Goal: Communication & Community: Answer question/provide support

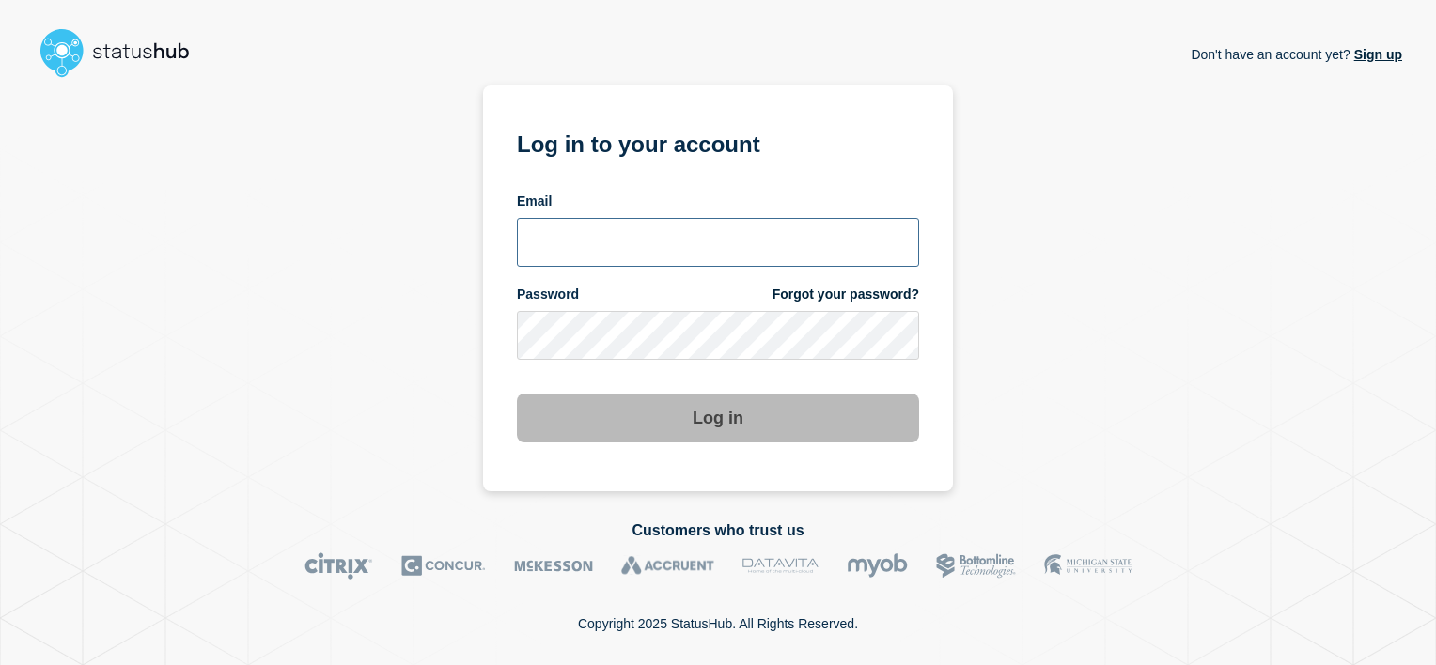
type input "[PERSON_NAME][EMAIL_ADDRESS][PERSON_NAME][DOMAIN_NAME]"
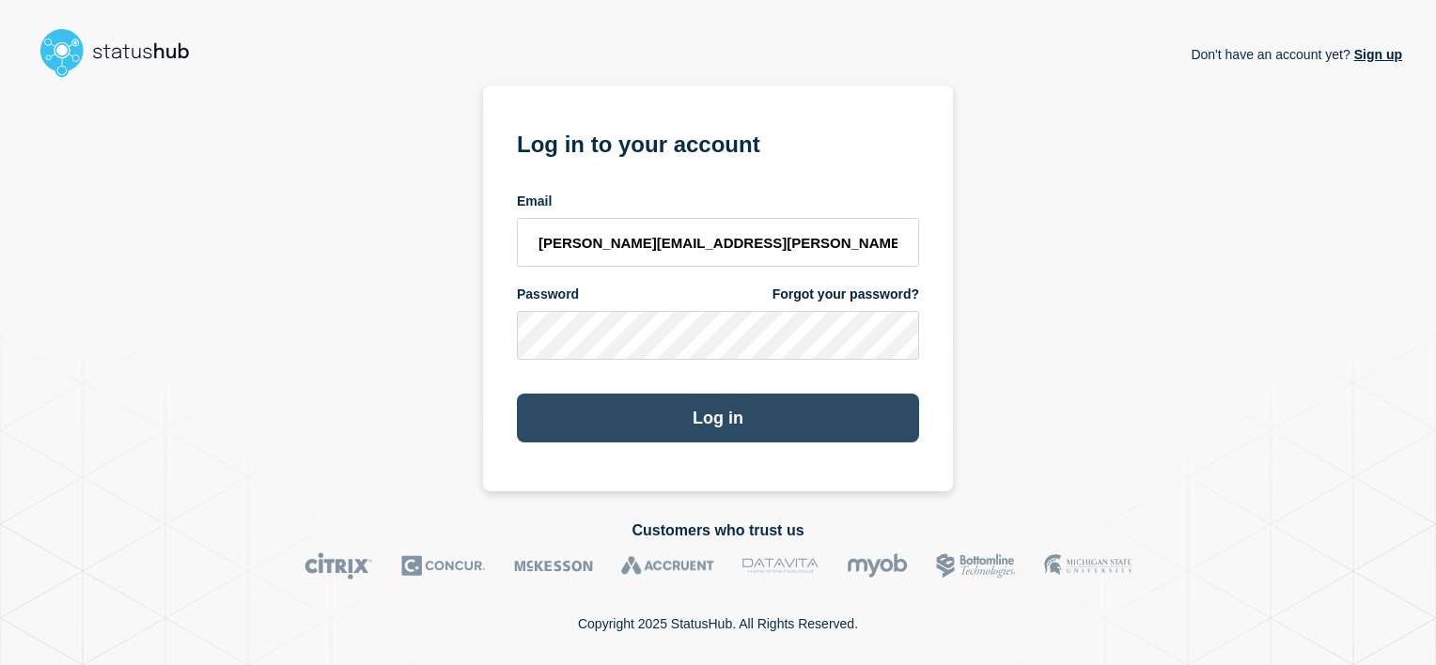
click at [729, 430] on button "Log in" at bounding box center [718, 418] width 402 height 49
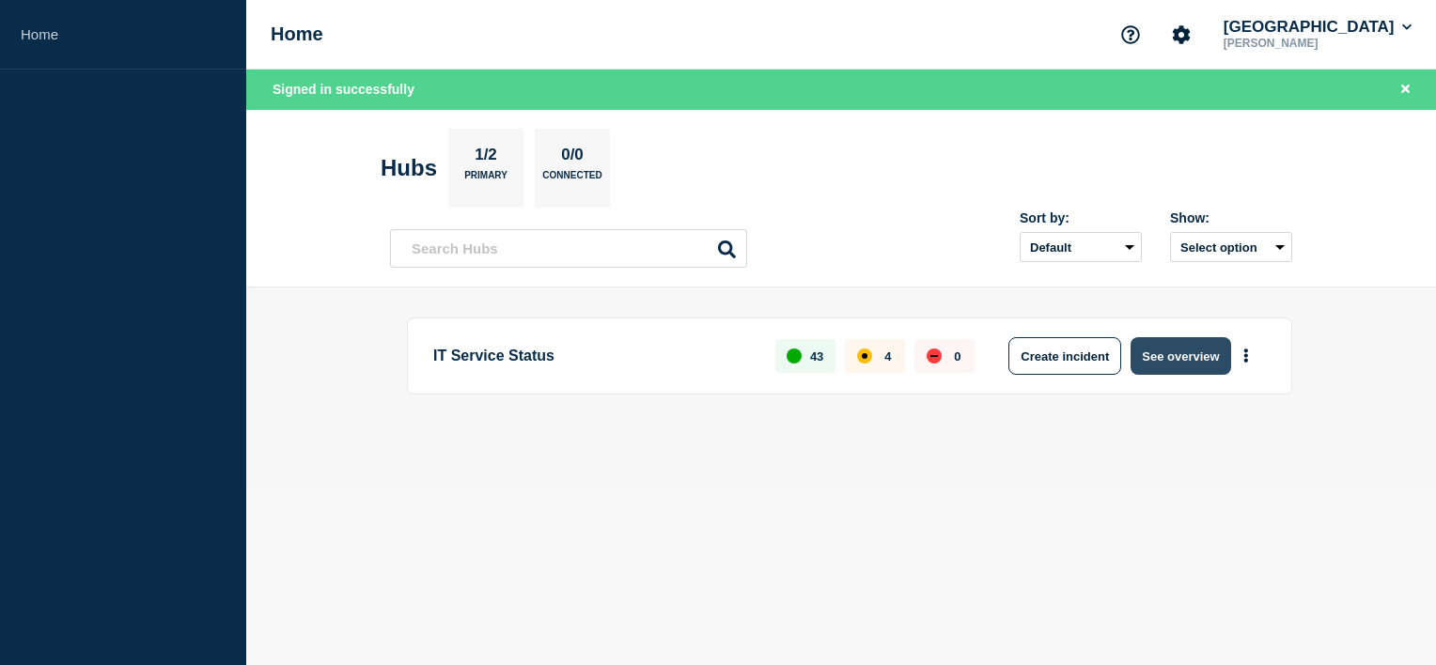
click at [1177, 366] on button "See overview" at bounding box center [1180, 356] width 100 height 38
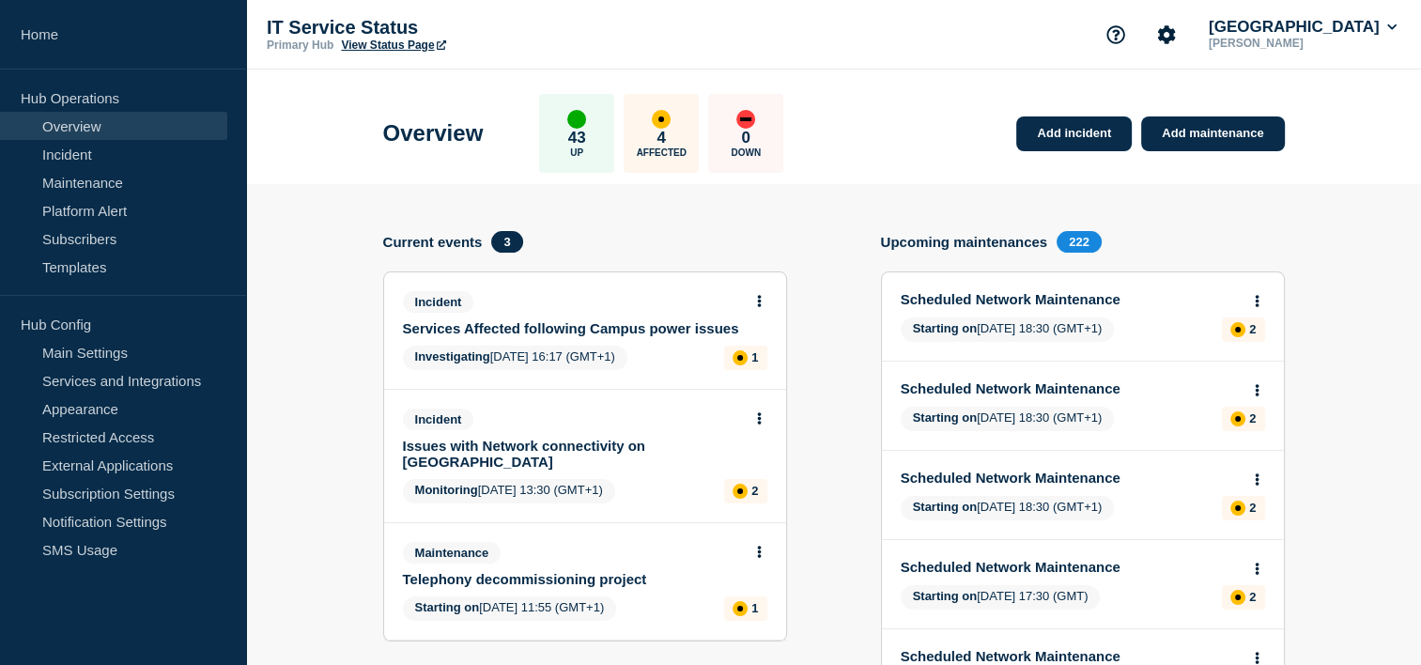
click at [669, 324] on link "Services Affected following Campus power issues" at bounding box center [572, 328] width 339 height 16
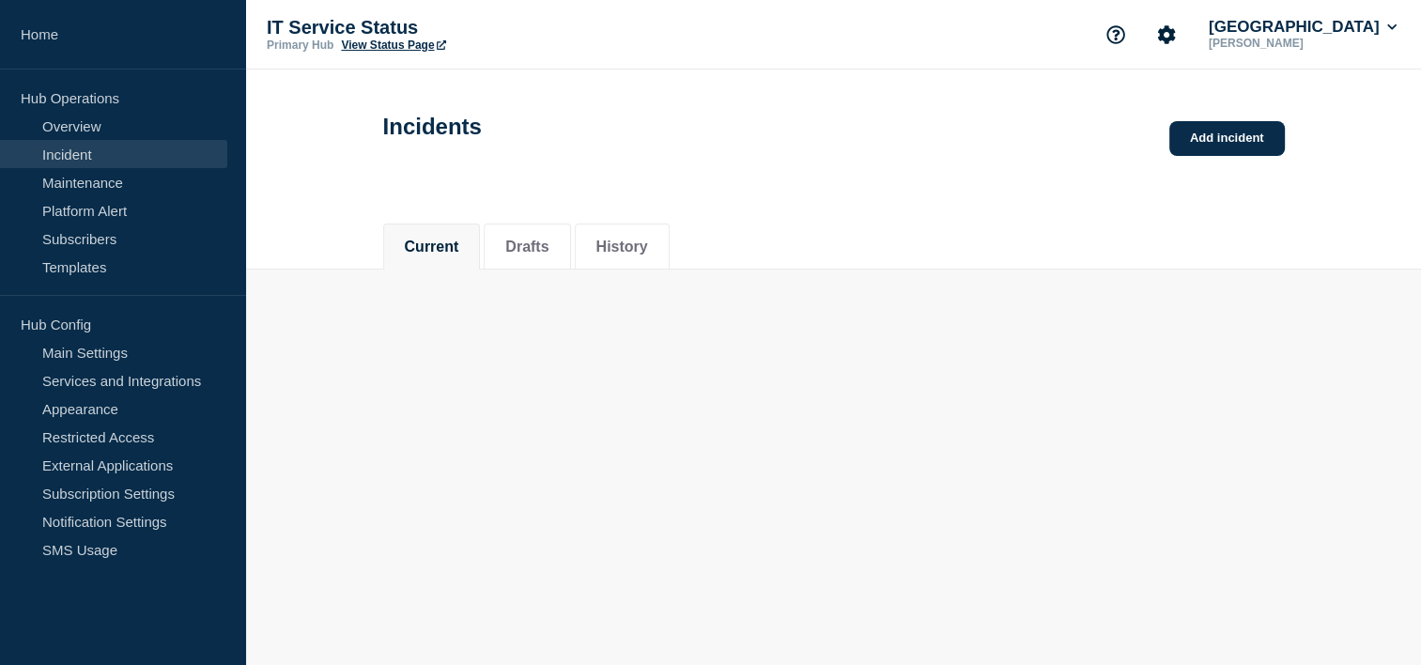
click at [669, 324] on main "Incidents Add incident Current Drafts History" at bounding box center [833, 203] width 1175 height 266
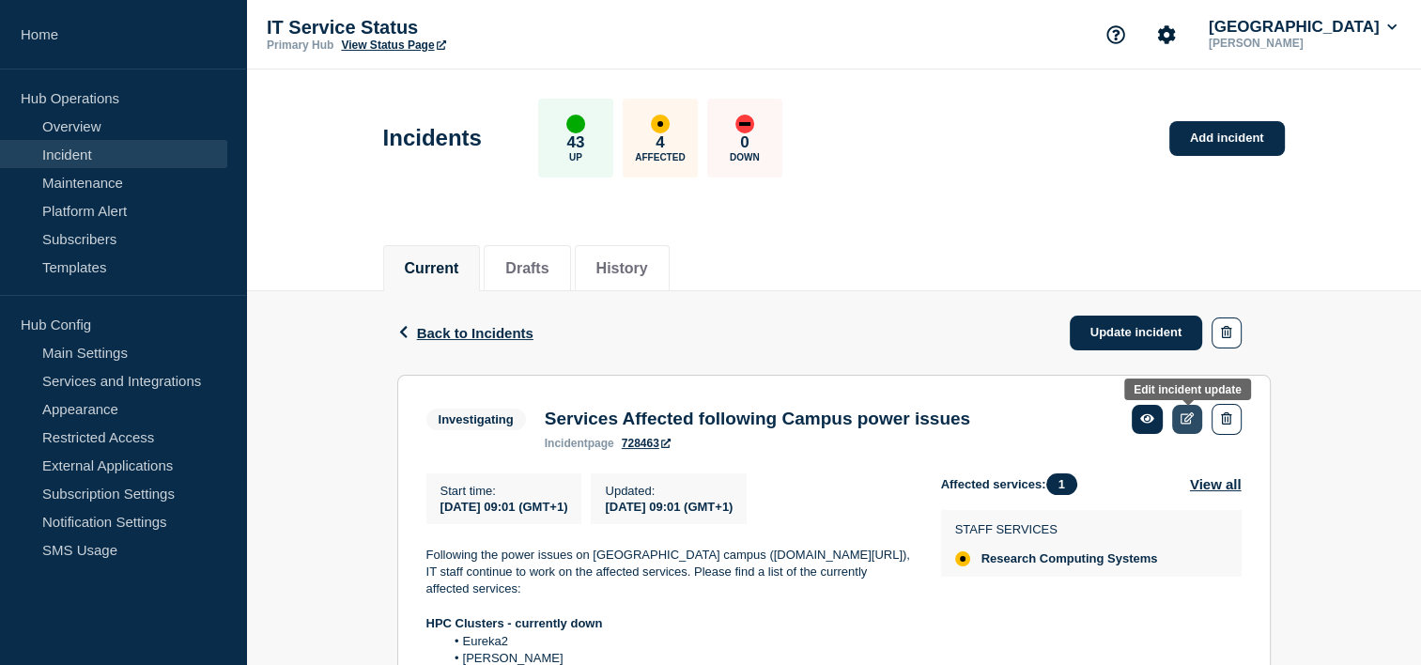
click at [1187, 419] on icon at bounding box center [1188, 418] width 14 height 12
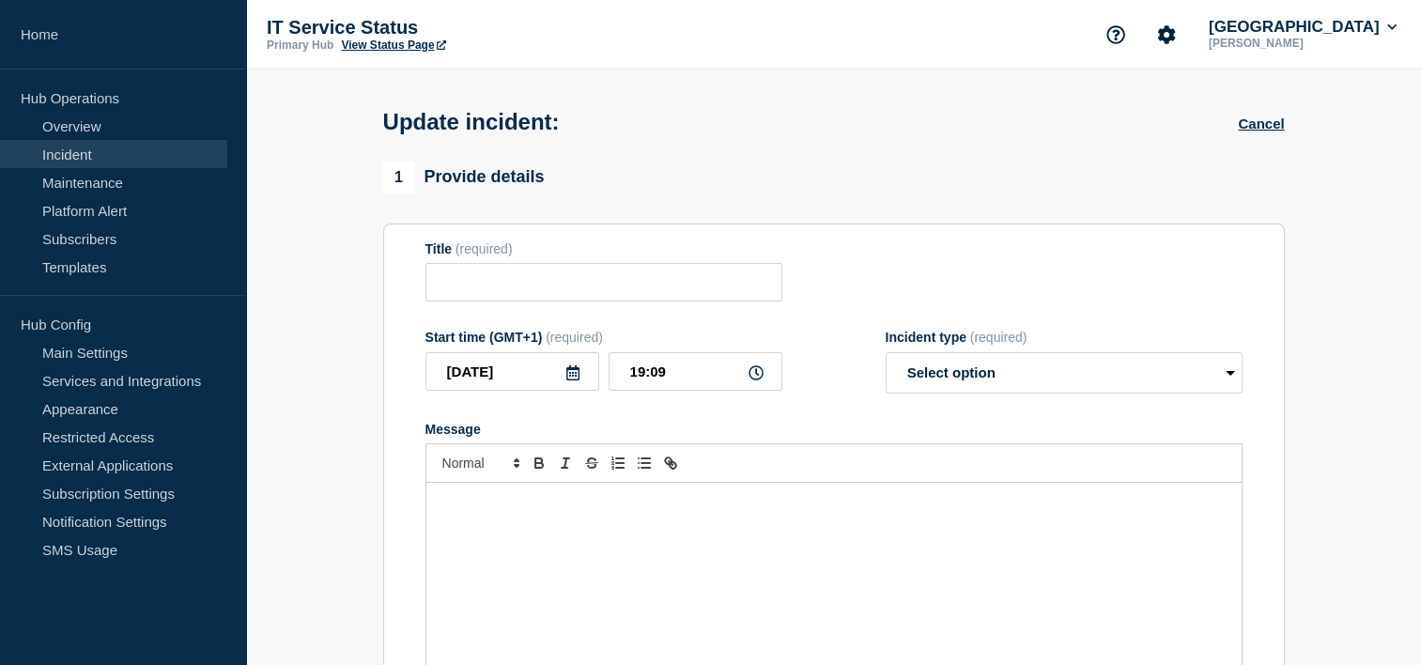
type input "Services Affected following Campus power issues"
type input "09:01"
select select "investigating"
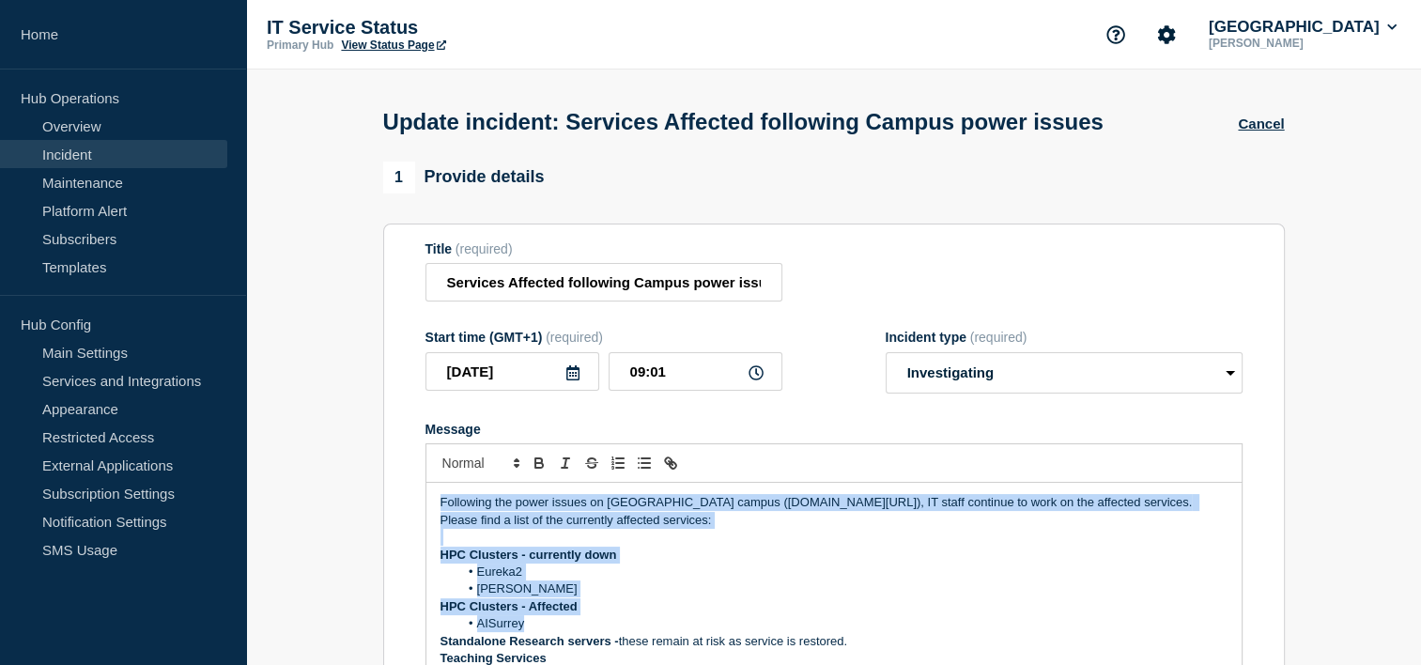
drag, startPoint x: 439, startPoint y: 511, endPoint x: 703, endPoint y: 626, distance: 287.8
click at [703, 626] on div "Following the power issues on Stag Hill campus (www.surrey.ac.uk/alert), IT sta…" at bounding box center [835, 595] width 816 height 225
click at [703, 626] on li "AISurrey" at bounding box center [842, 623] width 769 height 17
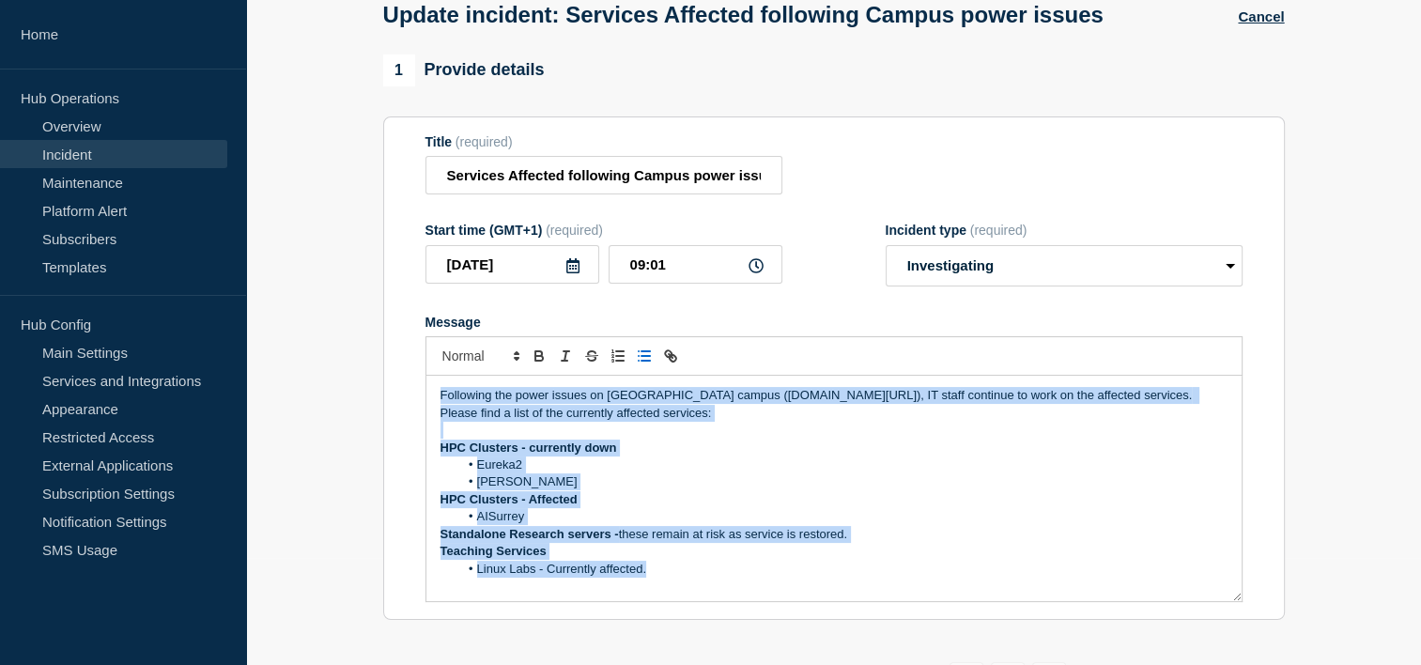
scroll to position [117, 0]
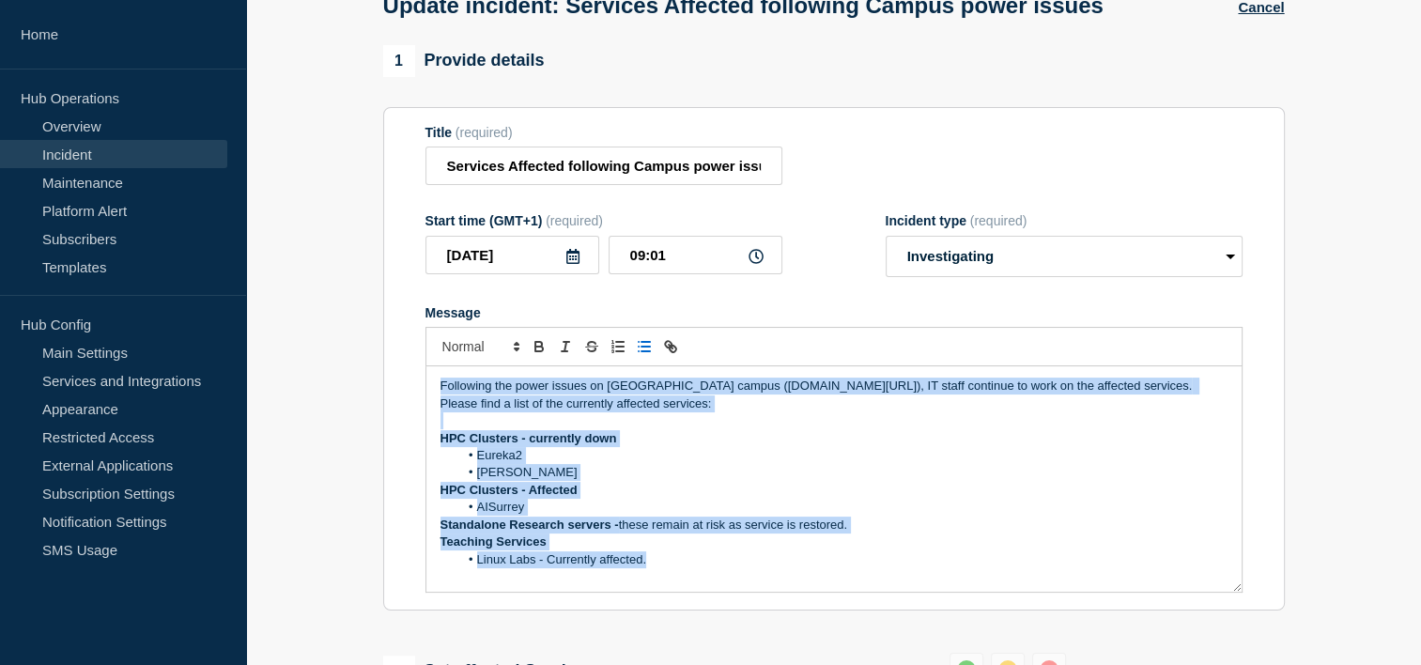
drag, startPoint x: 437, startPoint y: 509, endPoint x: 933, endPoint y: 580, distance: 501.0
click at [933, 580] on div "Following the power issues on Stag Hill campus (www.surrey.ac.uk/alert), IT sta…" at bounding box center [835, 478] width 816 height 225
copy div "Following the power issues on Stag Hill campus (www.surrey.ac.uk/alert), IT sta…"
click at [1266, 8] on button "Cancel" at bounding box center [1261, 7] width 46 height 16
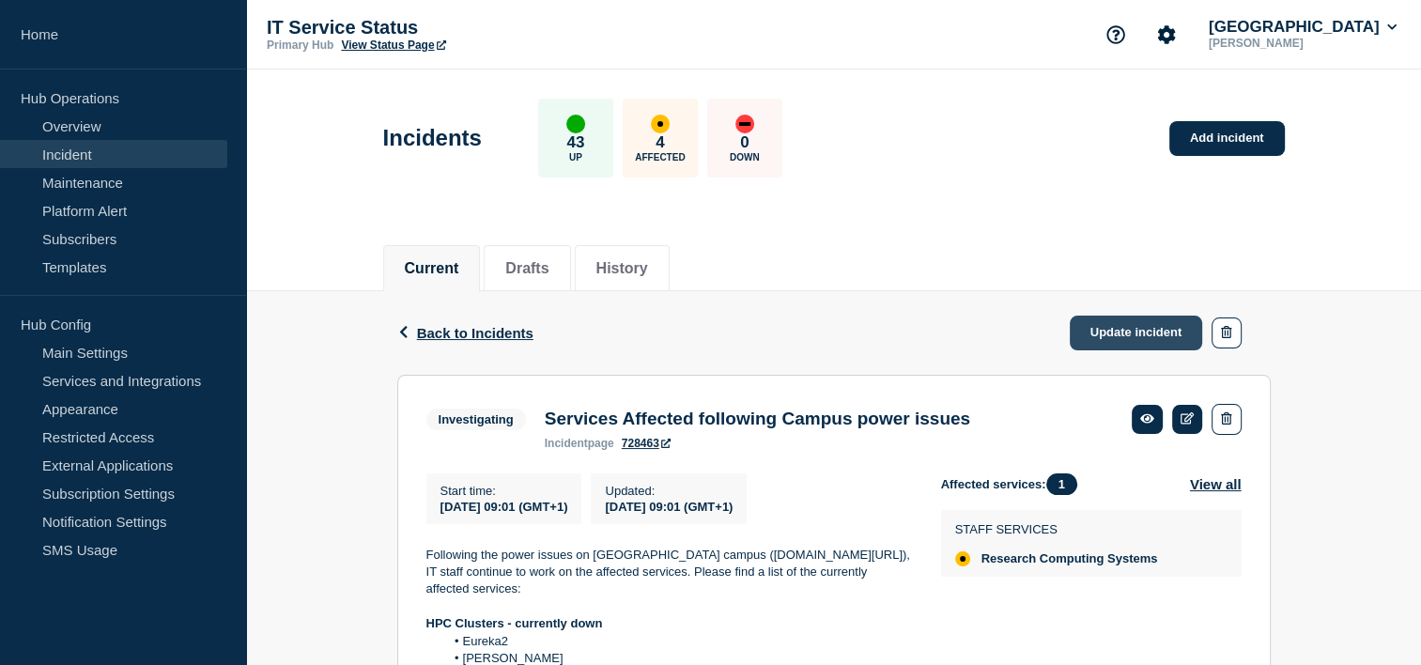
click at [1096, 341] on link "Update incident" at bounding box center [1136, 333] width 133 height 35
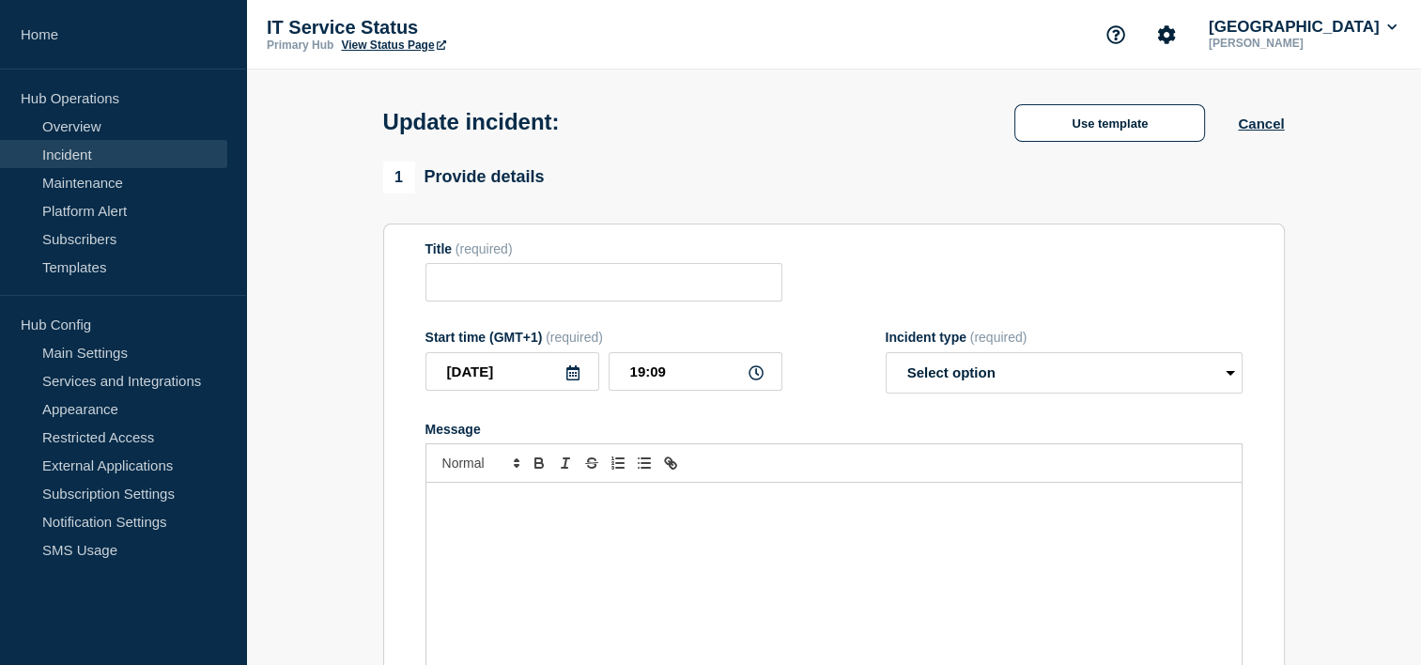
type input "Services Affected following Campus power issues"
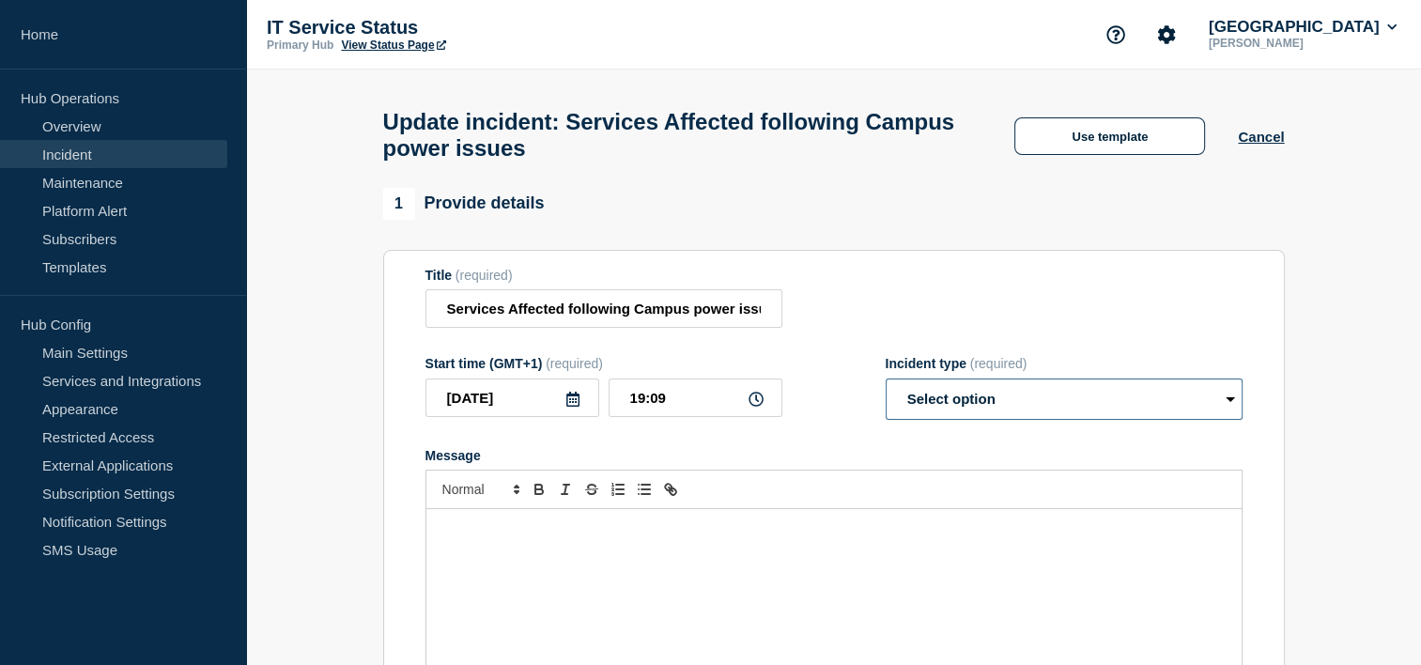
click at [1233, 412] on select "Select option Investigating Identified Monitoring Resolved" at bounding box center [1064, 399] width 357 height 41
select select "investigating"
click at [886, 390] on select "Select option Investigating Identified Monitoring Resolved" at bounding box center [1064, 399] width 357 height 41
click at [1100, 537] on p "Message" at bounding box center [834, 528] width 787 height 17
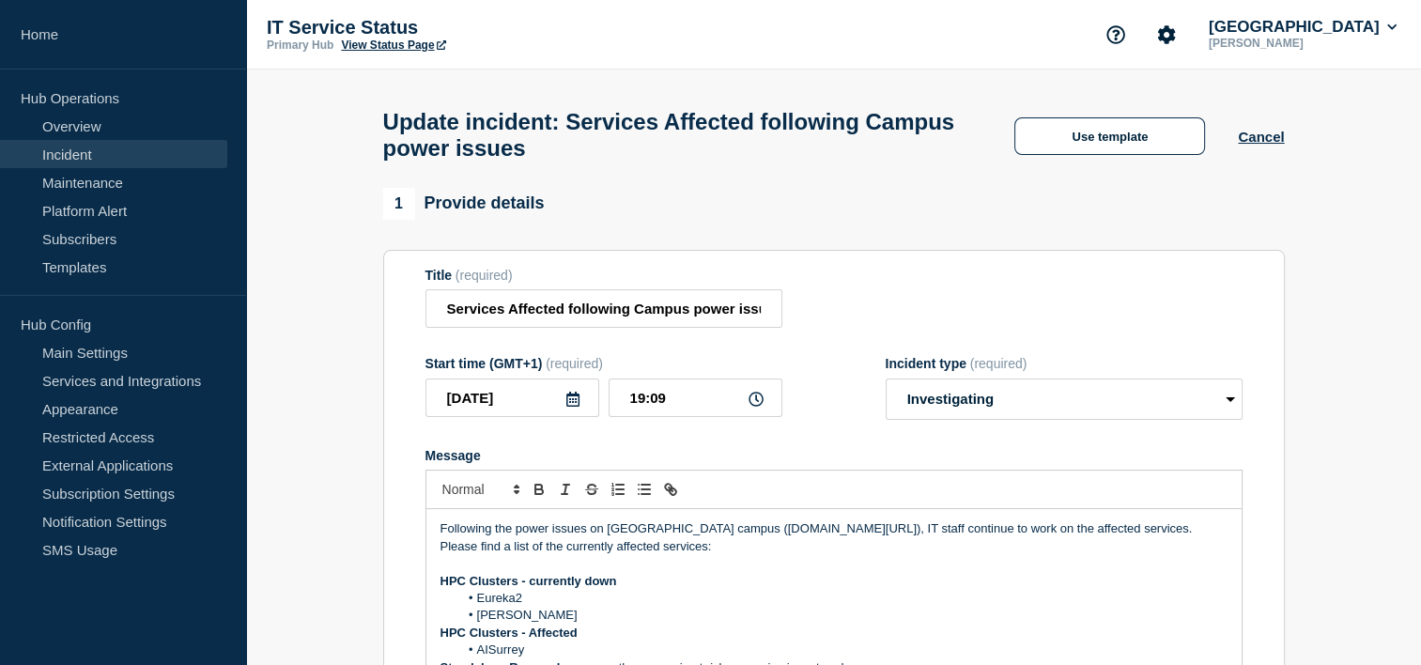
scroll to position [73, 0]
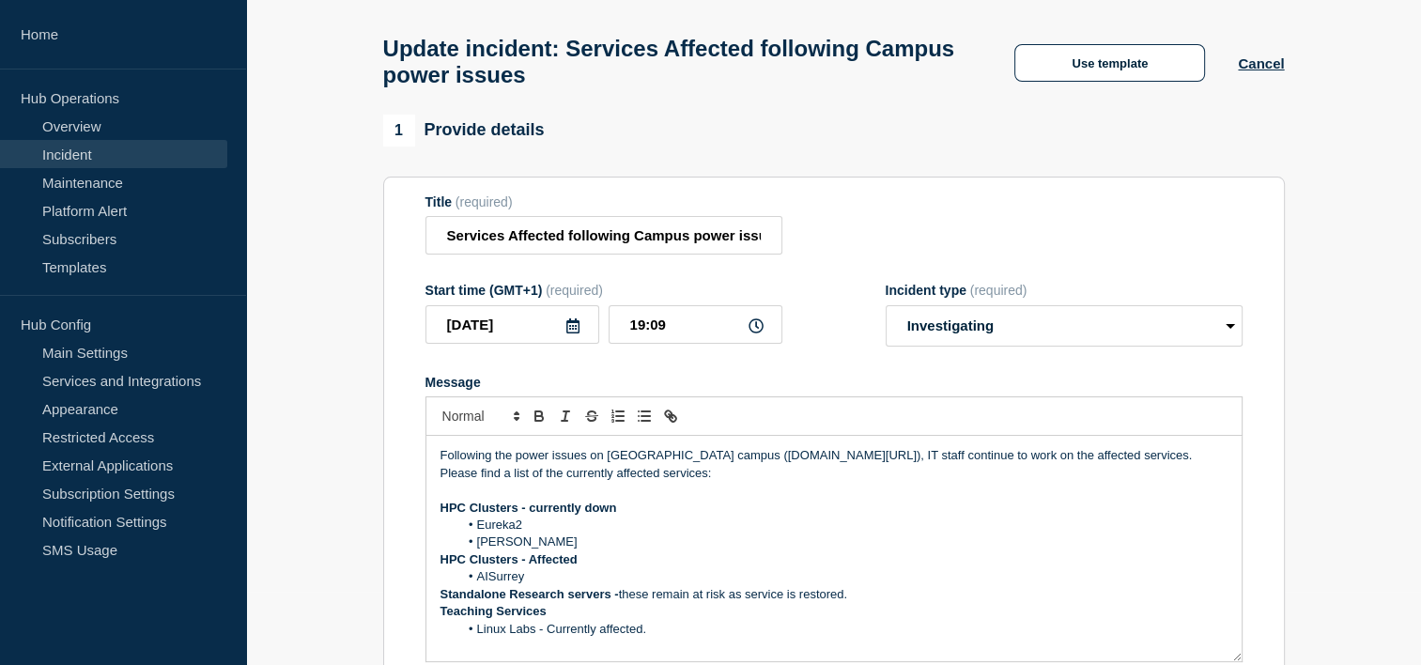
click at [830, 467] on p "Following the power issues on Stag Hill campus (www.surrey.ac.uk/alert), IT sta…" at bounding box center [834, 464] width 787 height 35
click at [710, 583] on li "AISurrey" at bounding box center [842, 576] width 769 height 17
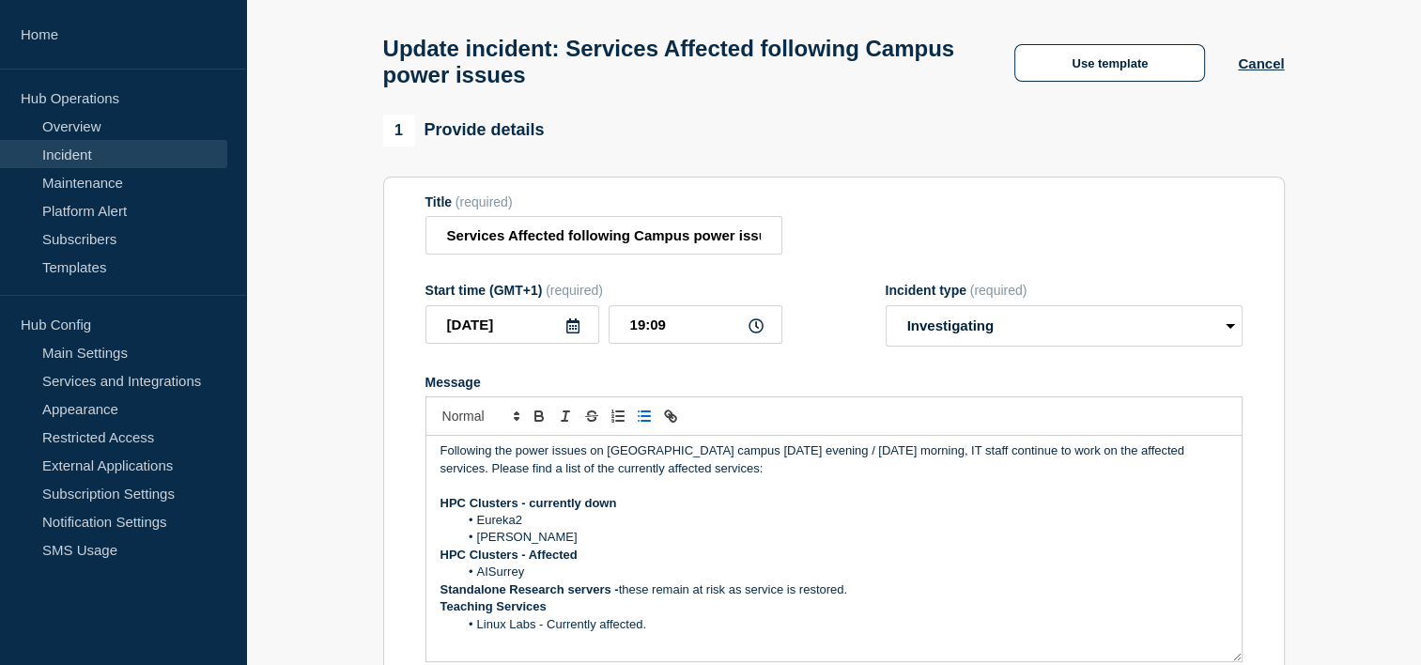
click at [868, 598] on p "Standalone Research servers - these remain at risk as service is restored." at bounding box center [834, 590] width 787 height 17
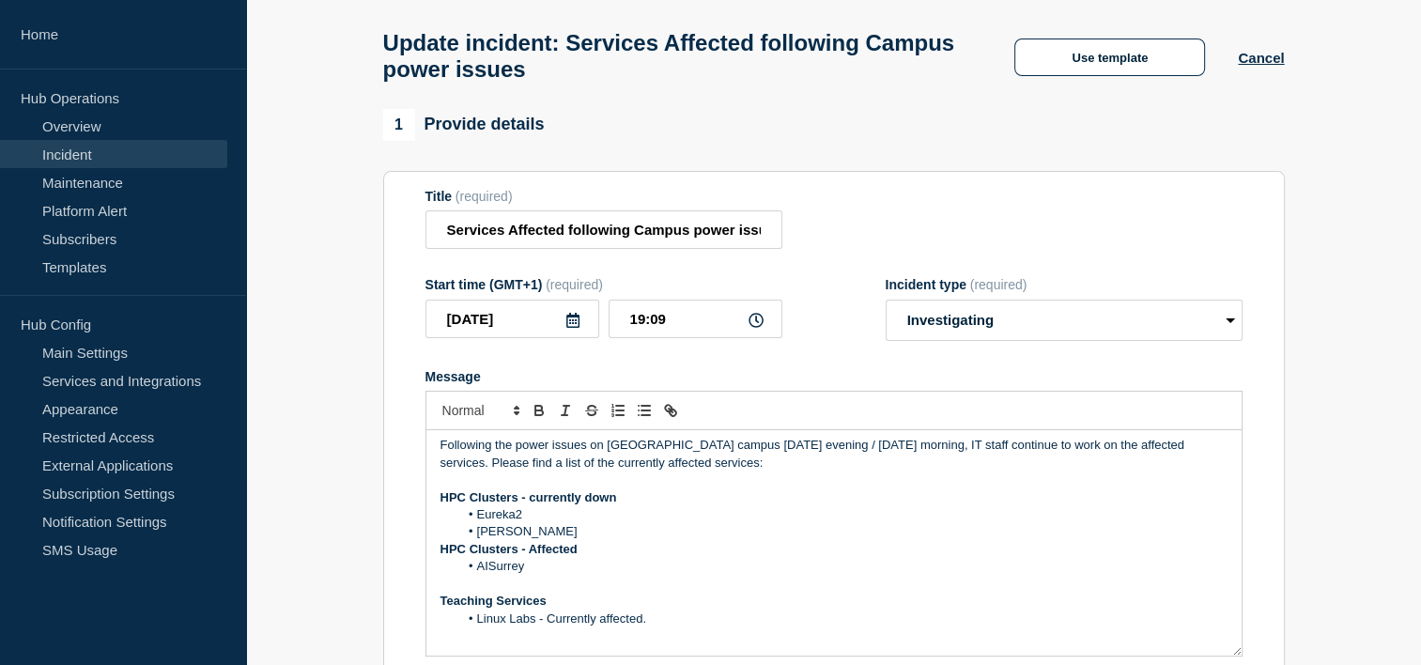
scroll to position [0, 0]
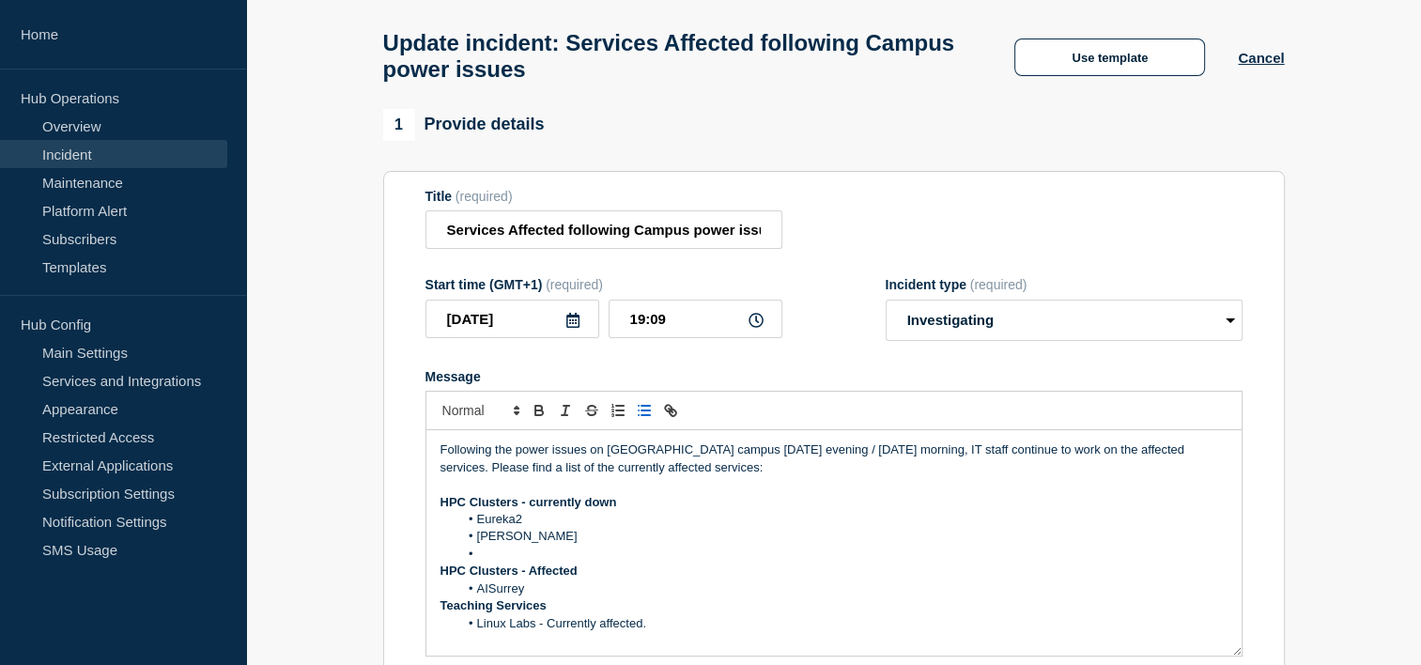
click at [639, 419] on icon "Toggle bulleted list" at bounding box center [644, 410] width 17 height 17
click at [560, 597] on li "AISurrey" at bounding box center [842, 589] width 769 height 17
click at [643, 419] on icon "Toggle bulleted list" at bounding box center [644, 410] width 17 height 17
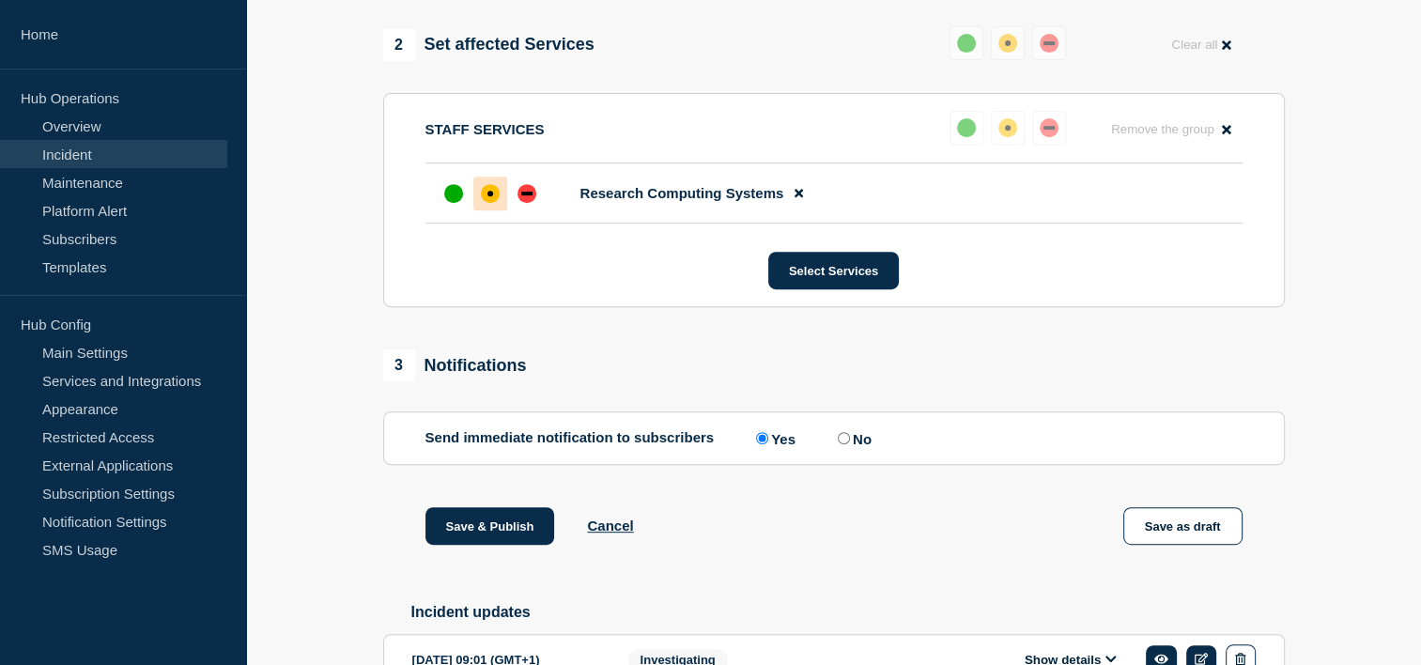
scroll to position [772, 0]
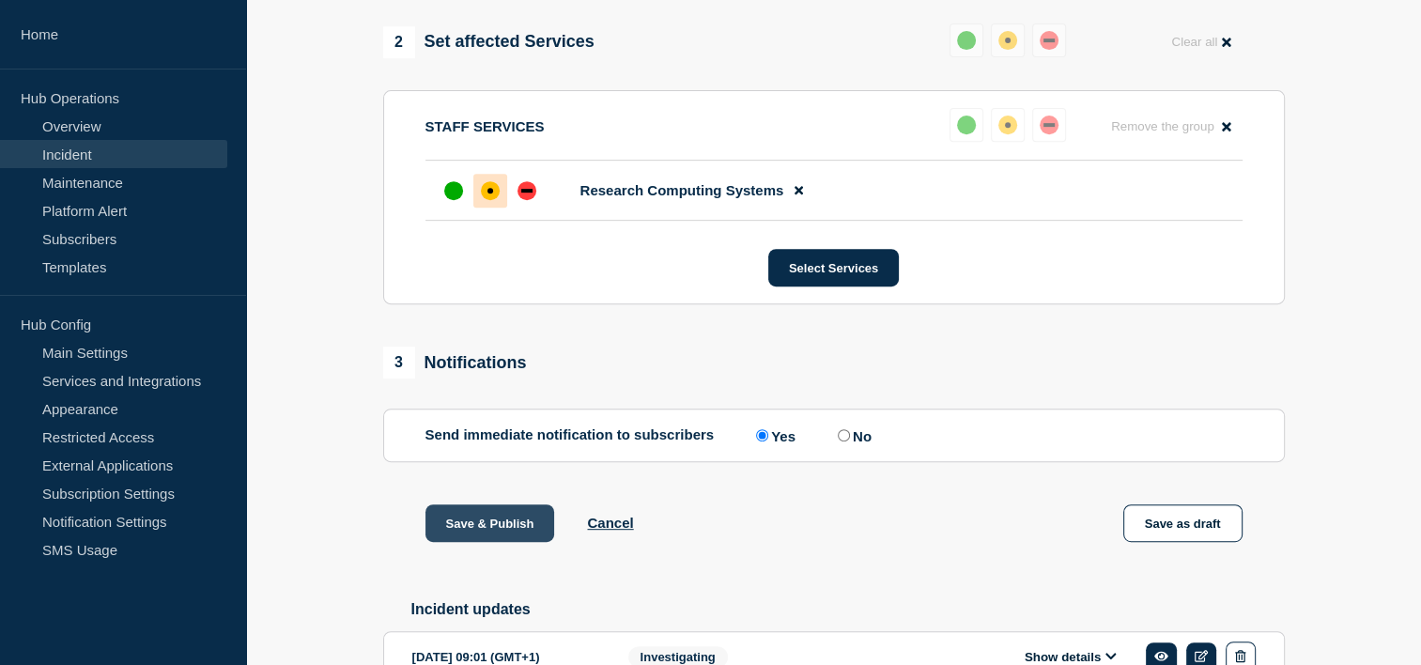
click at [489, 537] on button "Save & Publish" at bounding box center [491, 524] width 130 height 38
